Goal: Task Accomplishment & Management: Use online tool/utility

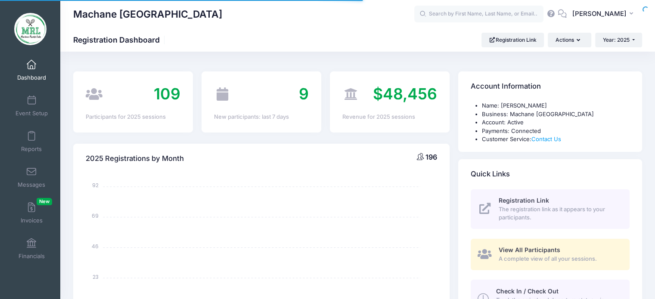
select select
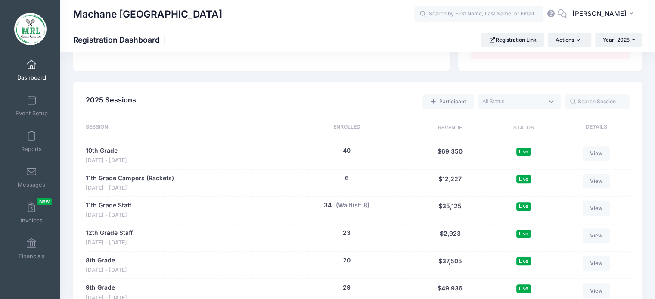
scroll to position [360, 0]
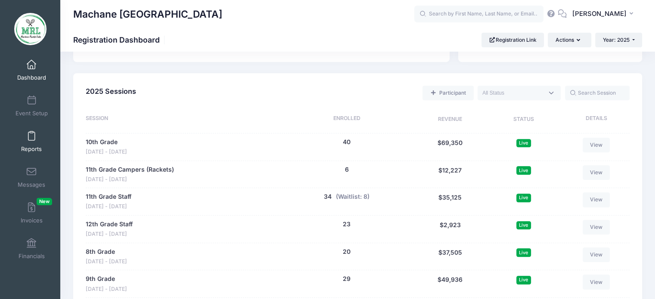
click at [22, 146] on span "Reports" at bounding box center [31, 148] width 21 height 7
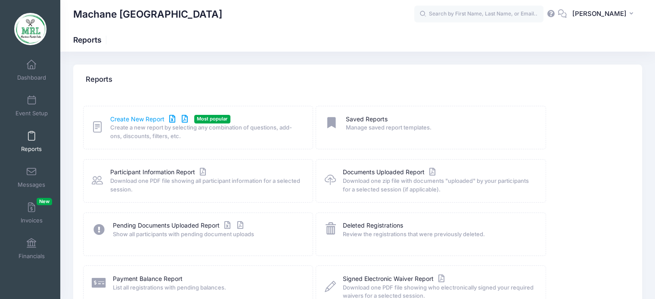
click at [133, 119] on link "Create New Report" at bounding box center [150, 119] width 80 height 9
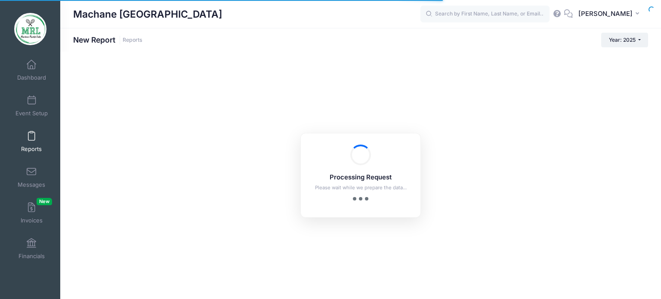
checkbox input "true"
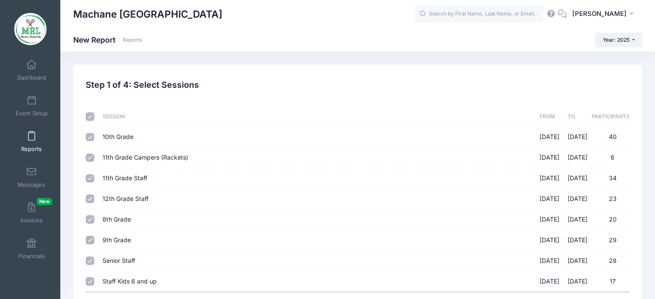
scroll to position [78, 0]
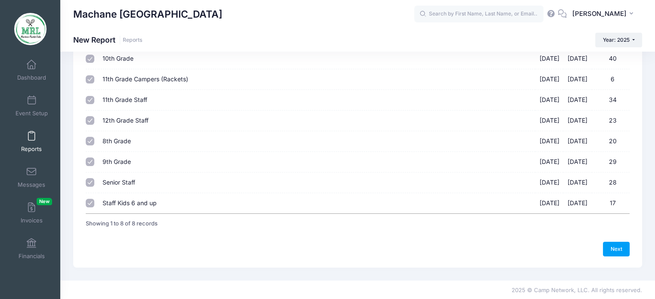
click at [629, 243] on div "Previous Next Step 1 of 4: Select Sessions 1 Select Sessions 2 Select Informati…" at bounding box center [357, 126] width 569 height 281
click at [616, 245] on link "Next" at bounding box center [616, 249] width 27 height 15
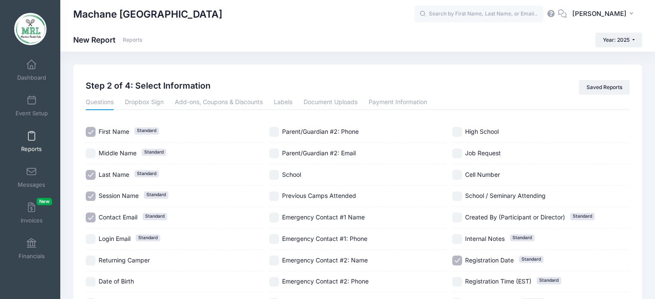
click at [92, 213] on input "Contact Email Standard" at bounding box center [91, 218] width 10 height 10
checkbox input "false"
click at [470, 258] on span "Registration Date" at bounding box center [489, 260] width 49 height 7
checkbox input "false"
click at [248, 103] on link "Add-ons, Coupons & Discounts" at bounding box center [219, 102] width 88 height 15
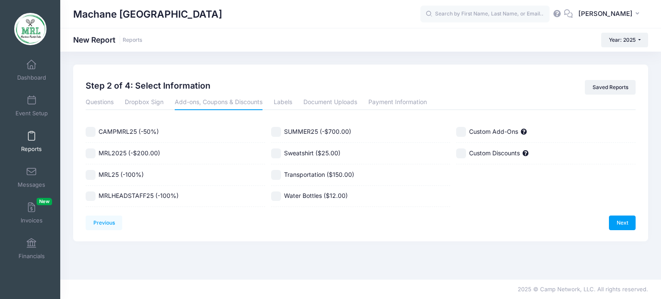
click at [283, 193] on label "Water Bottles ($12.00)" at bounding box center [360, 197] width 179 height 10
checkbox input "true"
click at [627, 224] on link "Next" at bounding box center [622, 223] width 27 height 15
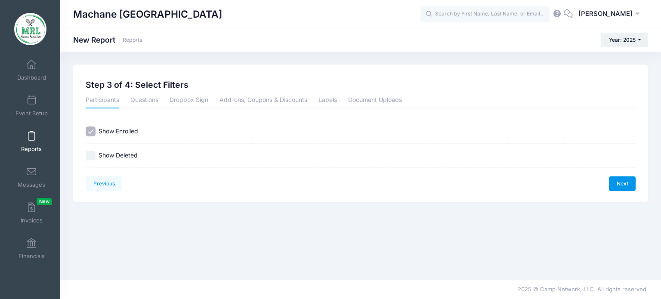
click at [621, 181] on link "Next" at bounding box center [622, 183] width 27 height 15
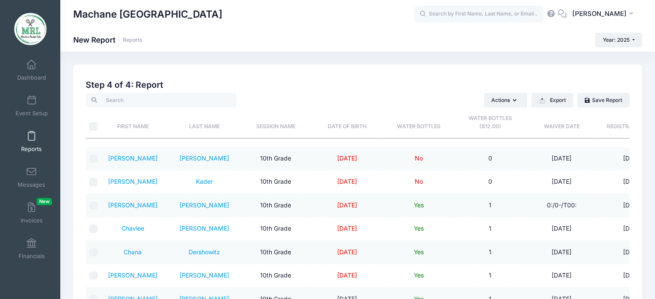
click at [272, 128] on th "Session Name" at bounding box center [275, 123] width 71 height 31
click at [274, 125] on th "Session Name" at bounding box center [275, 123] width 71 height 31
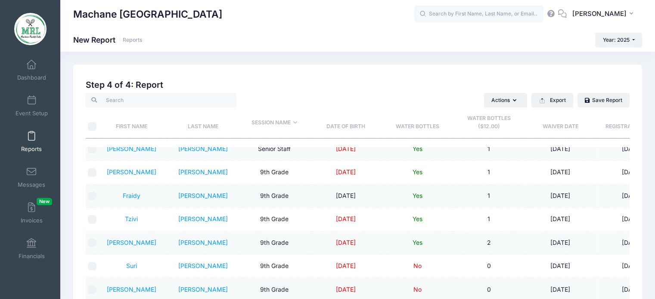
scroll to position [1041, 1]
click at [192, 127] on th "Last Name" at bounding box center [202, 123] width 71 height 31
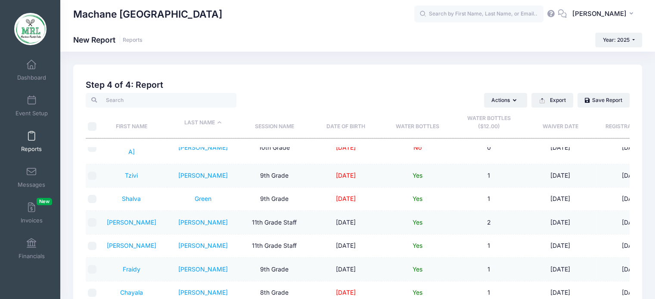
scroll to position [0, 1]
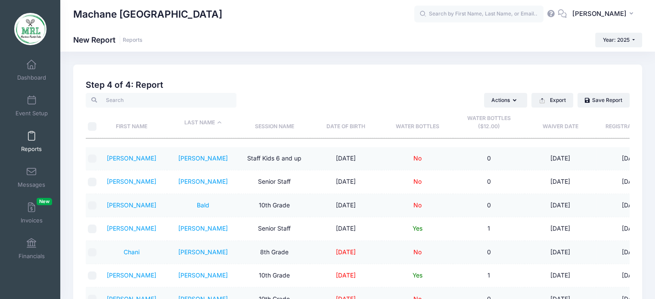
click at [275, 121] on th "Session Name" at bounding box center [273, 123] width 71 height 31
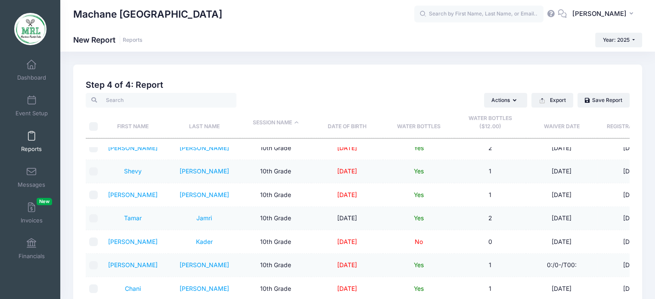
scroll to position [336, 0]
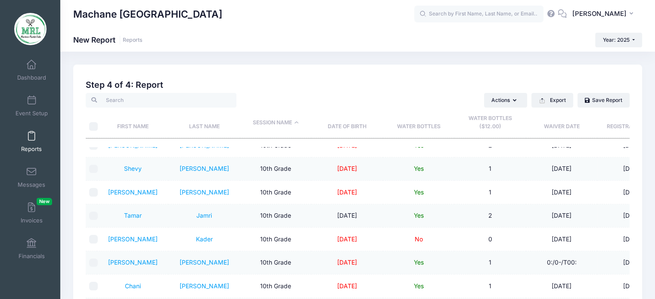
click at [301, 251] on td "10th Grade" at bounding box center [275, 262] width 71 height 23
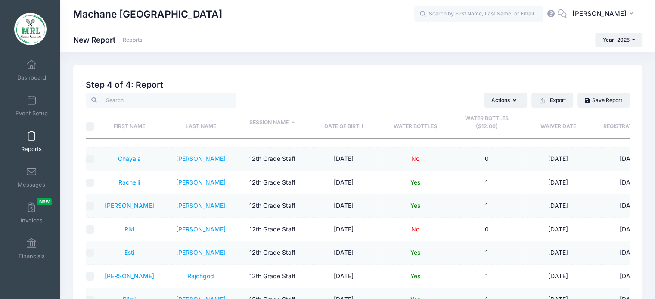
scroll to position [137, 0]
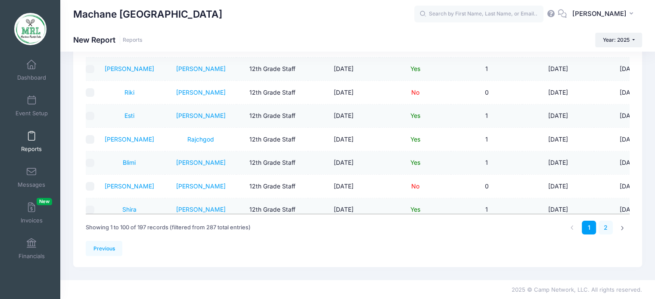
click at [603, 227] on link "2" at bounding box center [605, 228] width 14 height 14
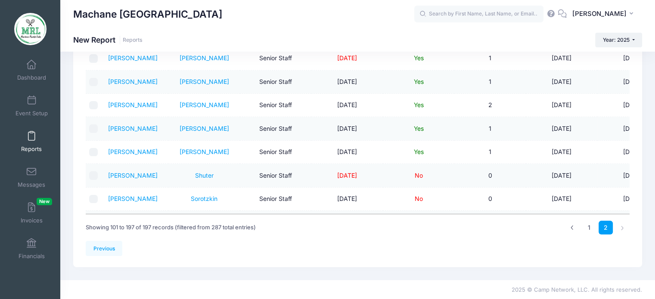
scroll to position [1519, 0]
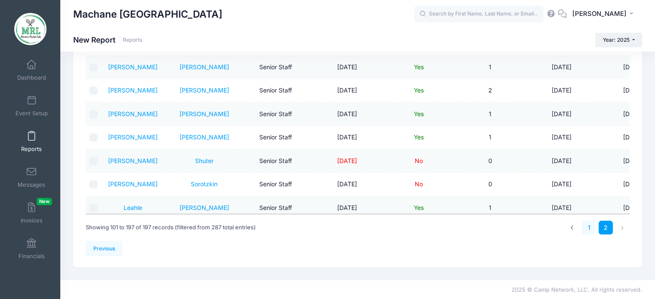
click at [592, 227] on link "1" at bounding box center [588, 228] width 14 height 14
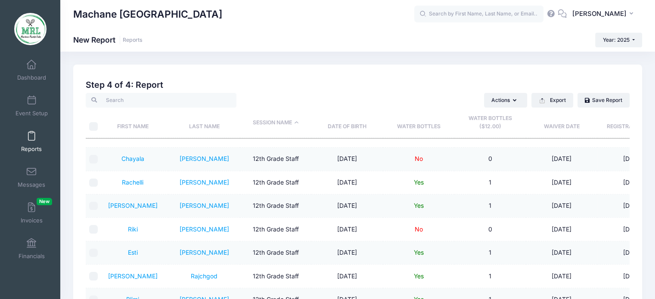
scroll to position [137, 0]
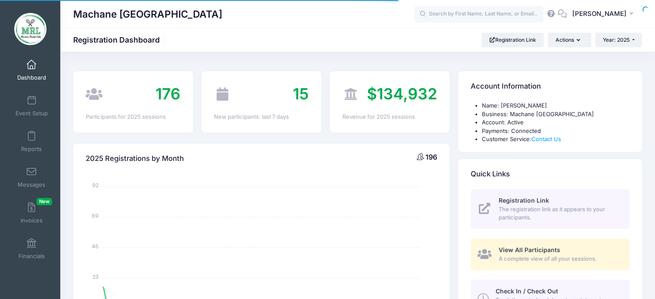
select select
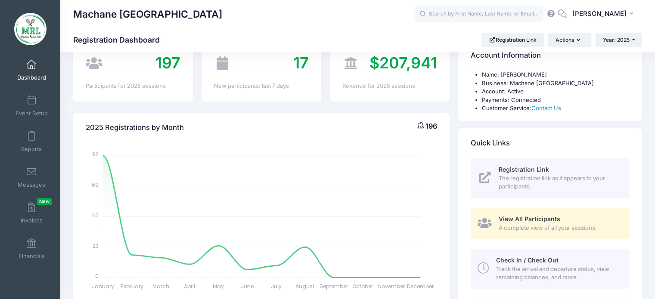
scroll to position [25, 0]
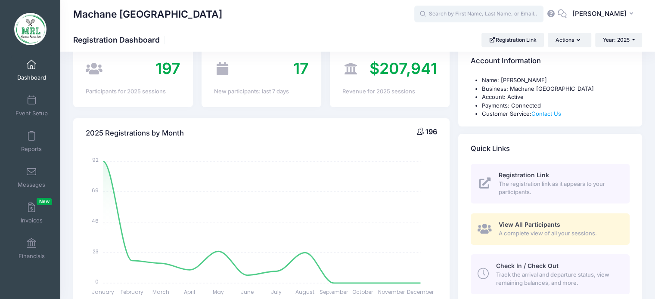
click at [444, 15] on input "text" at bounding box center [478, 14] width 129 height 17
type input "d"
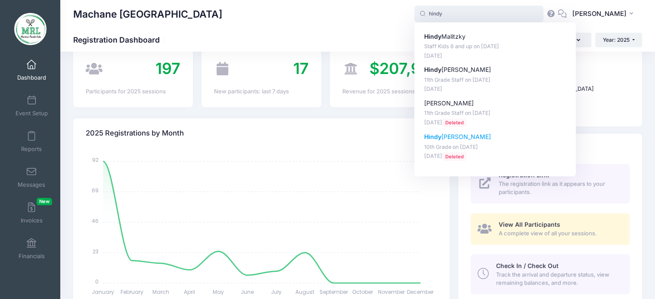
click at [465, 140] on p "[PERSON_NAME]" at bounding box center [495, 137] width 142 height 9
type input "[PERSON_NAME] (10th Grade, [DATE])"
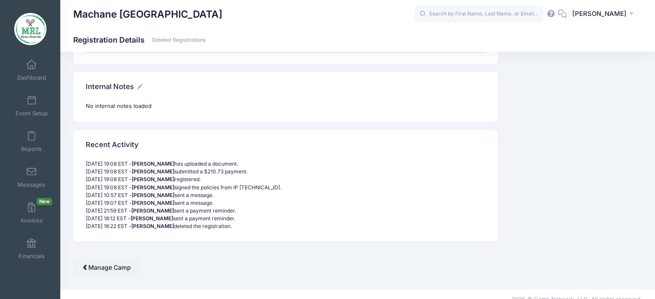
scroll to position [1454, 0]
click at [29, 77] on span "Dashboard" at bounding box center [31, 77] width 29 height 7
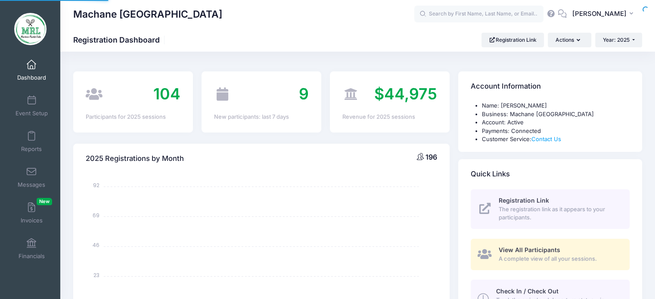
select select
